Goal: Find specific page/section: Find specific page/section

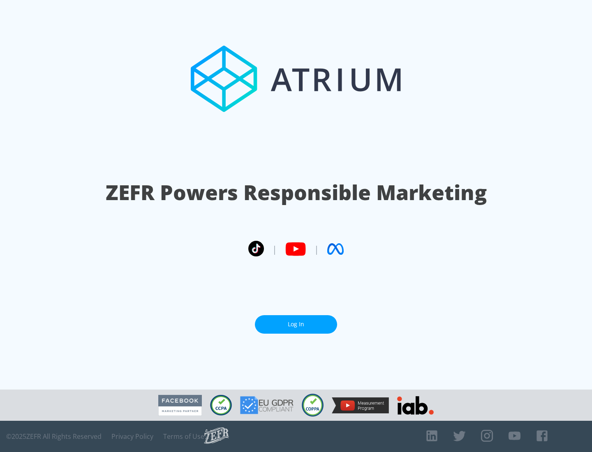
click at [296, 321] on link "Log In" at bounding box center [296, 324] width 82 height 19
